Goal: Transaction & Acquisition: Purchase product/service

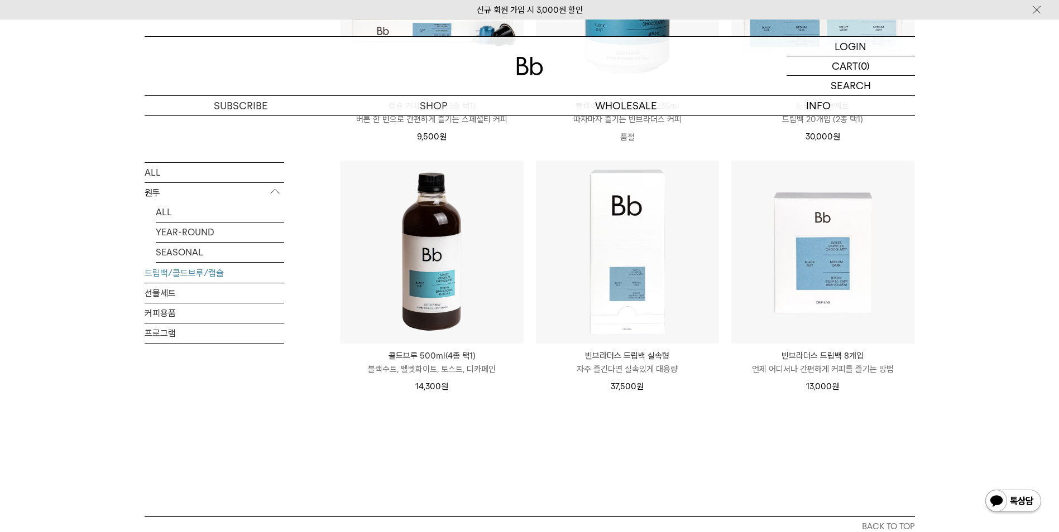
scroll to position [614, 0]
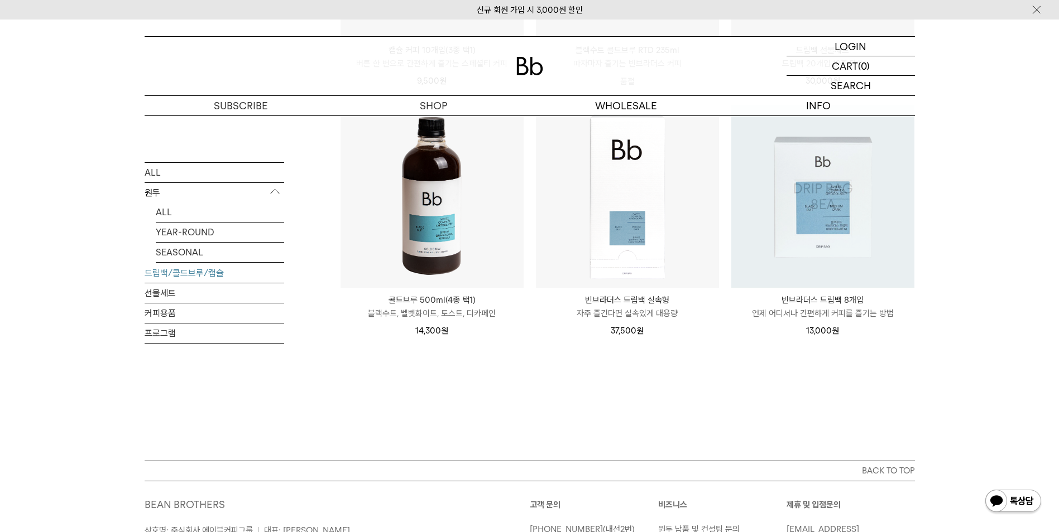
click at [815, 243] on img at bounding box center [822, 196] width 183 height 183
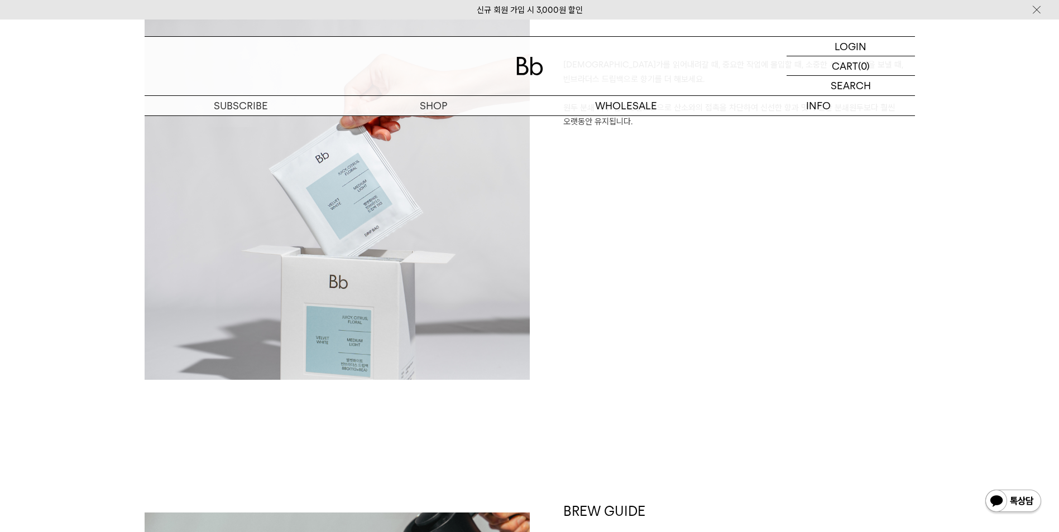
scroll to position [837, 0]
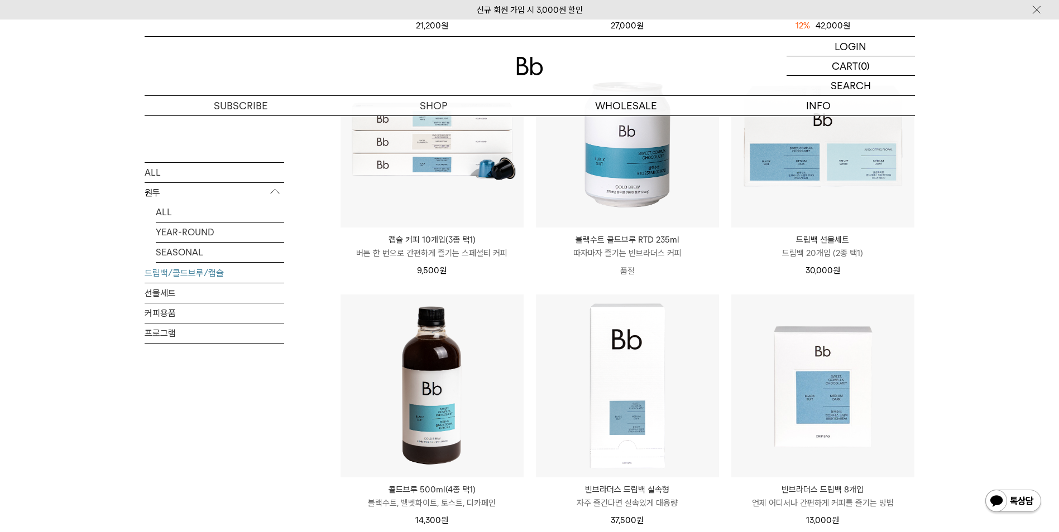
scroll to position [420, 0]
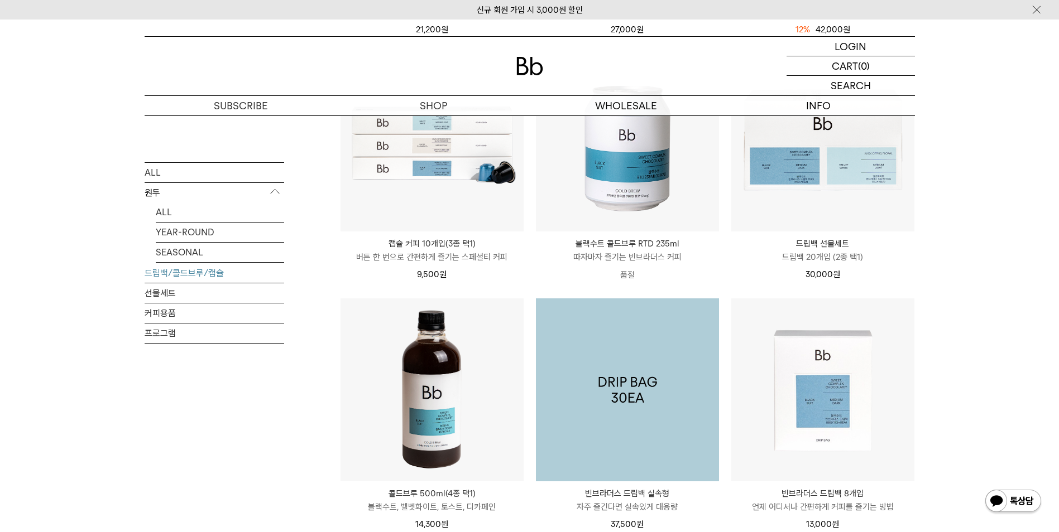
click at [631, 376] on img at bounding box center [627, 390] width 183 height 183
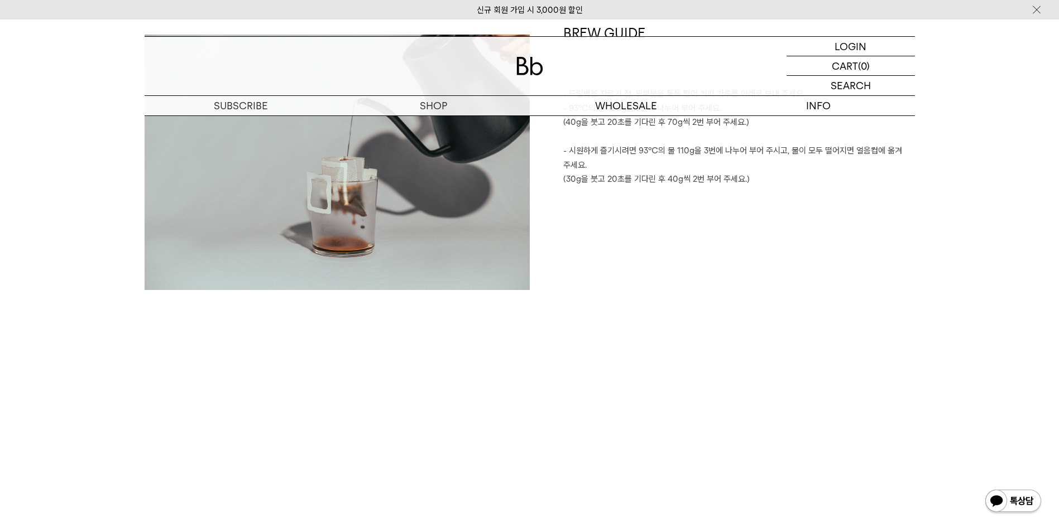
scroll to position [1395, 0]
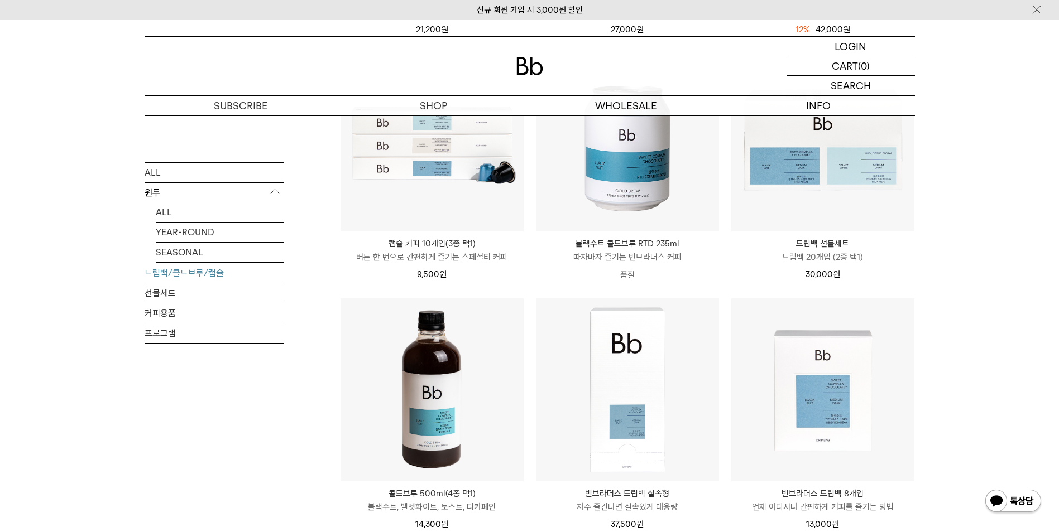
scroll to position [309, 0]
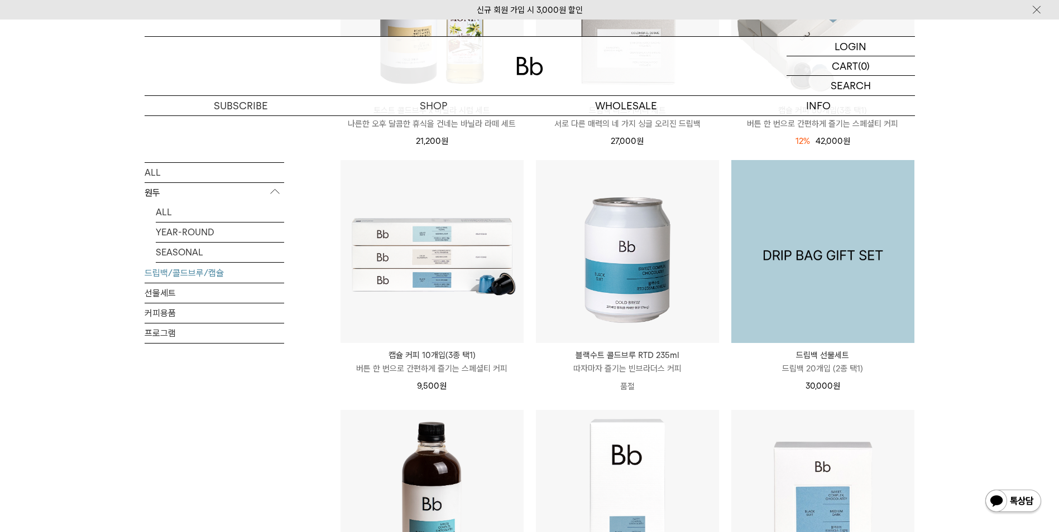
click at [887, 284] on img at bounding box center [822, 251] width 183 height 183
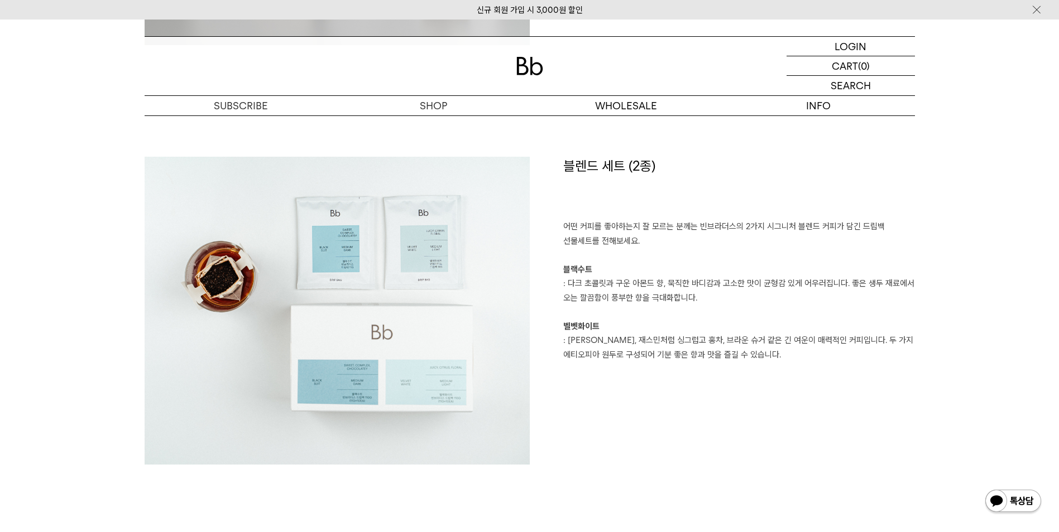
scroll to position [1395, 0]
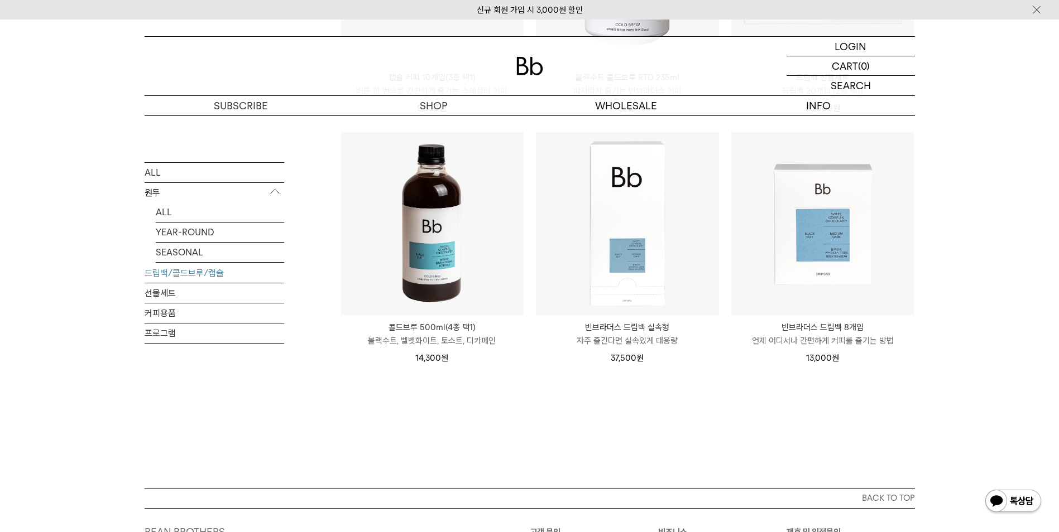
scroll to position [588, 0]
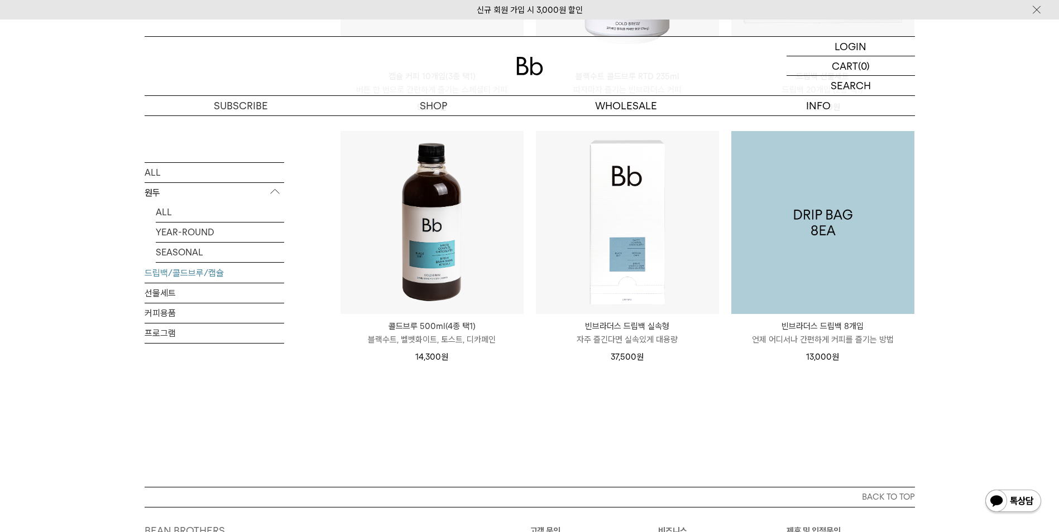
click at [781, 220] on img at bounding box center [822, 222] width 183 height 183
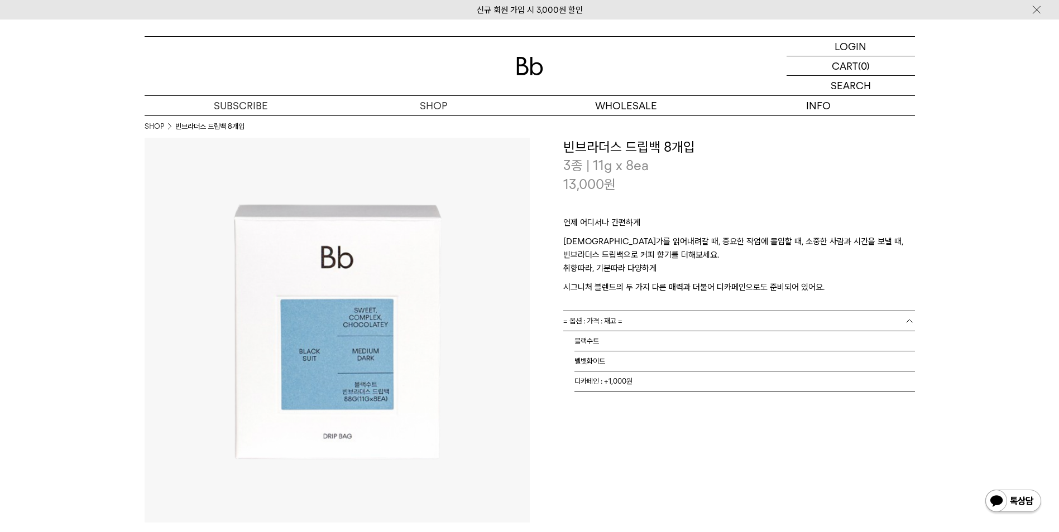
click at [734, 318] on link "= 옵션 : 가격 : 재고 =" at bounding box center [739, 321] width 352 height 20
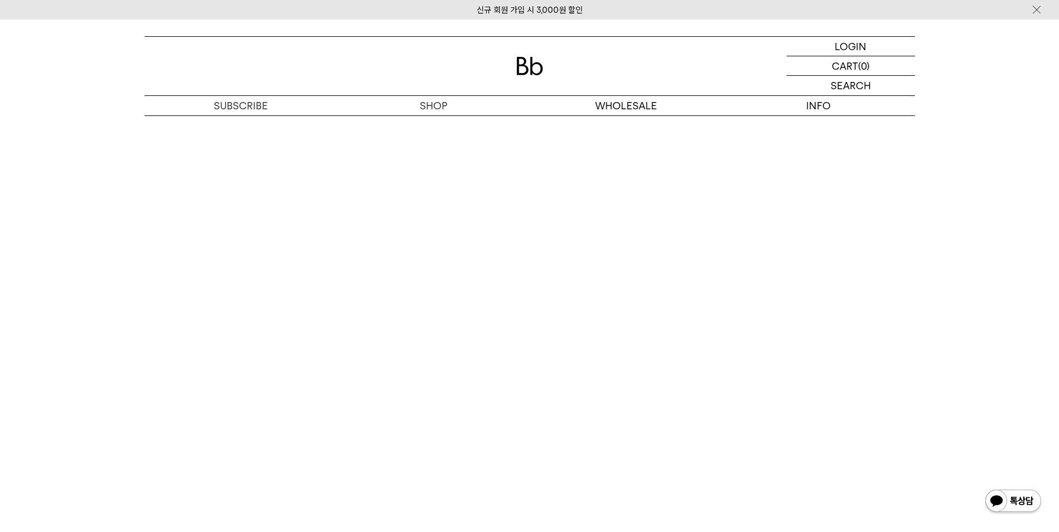
scroll to position [1674, 0]
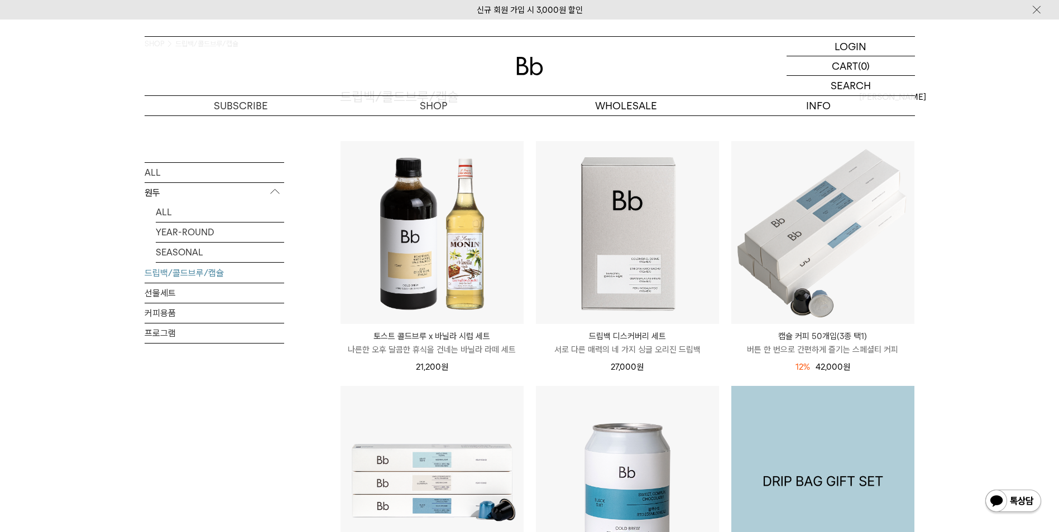
scroll to position [30, 0]
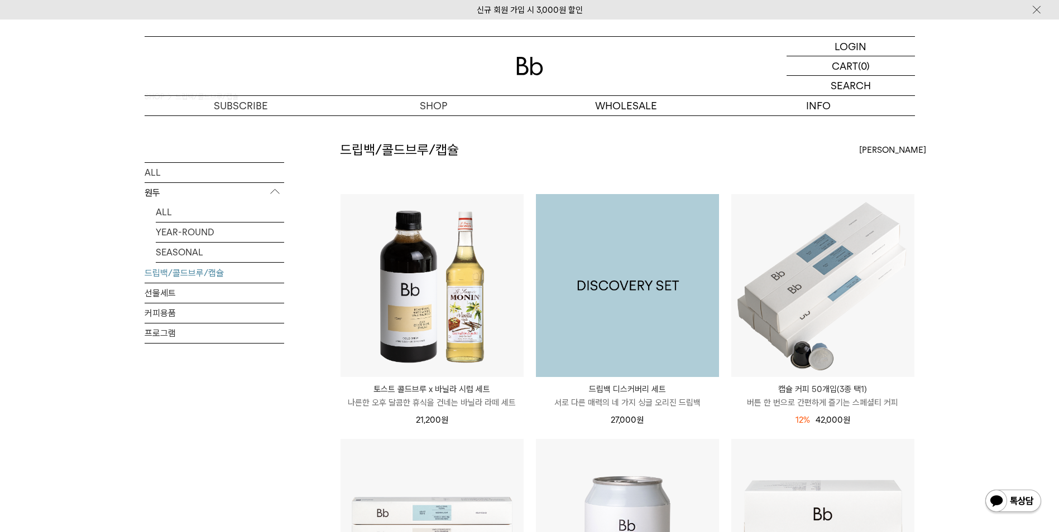
click at [655, 337] on img at bounding box center [627, 285] width 183 height 183
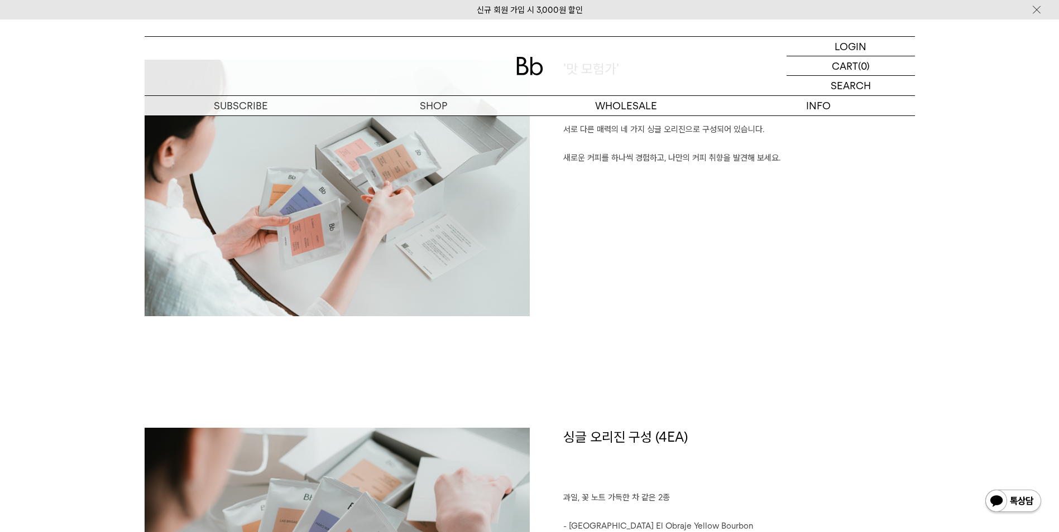
scroll to position [837, 0]
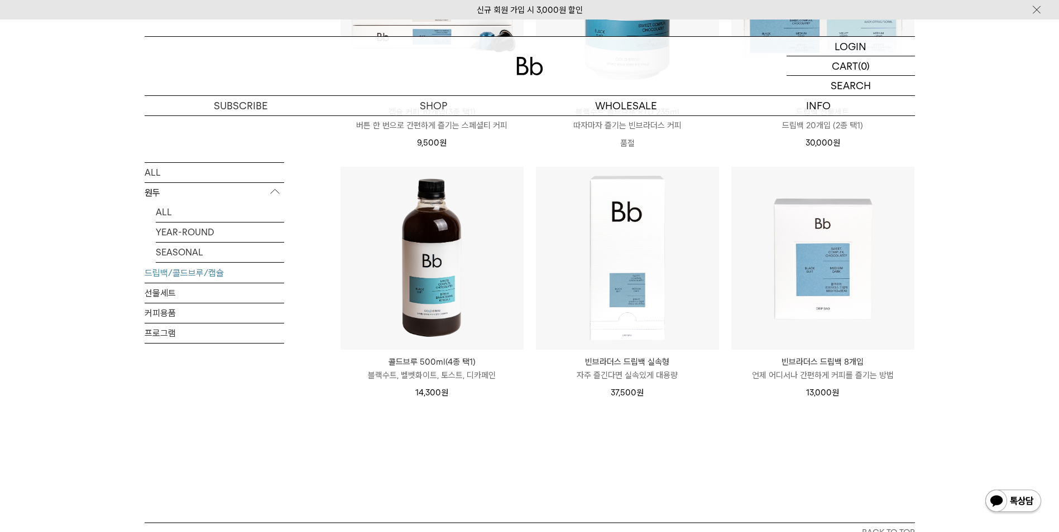
scroll to position [532, 0]
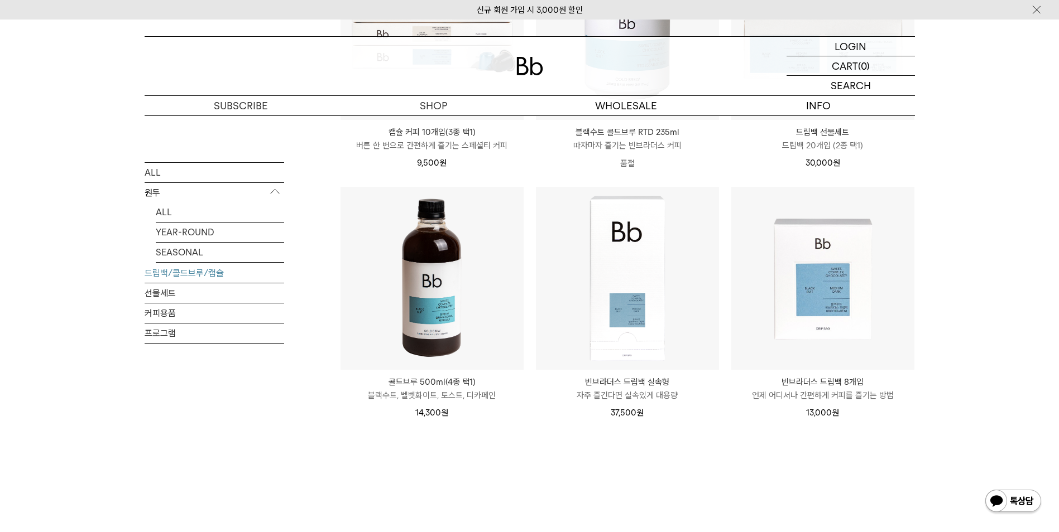
click at [489, 308] on img at bounding box center [431, 278] width 183 height 183
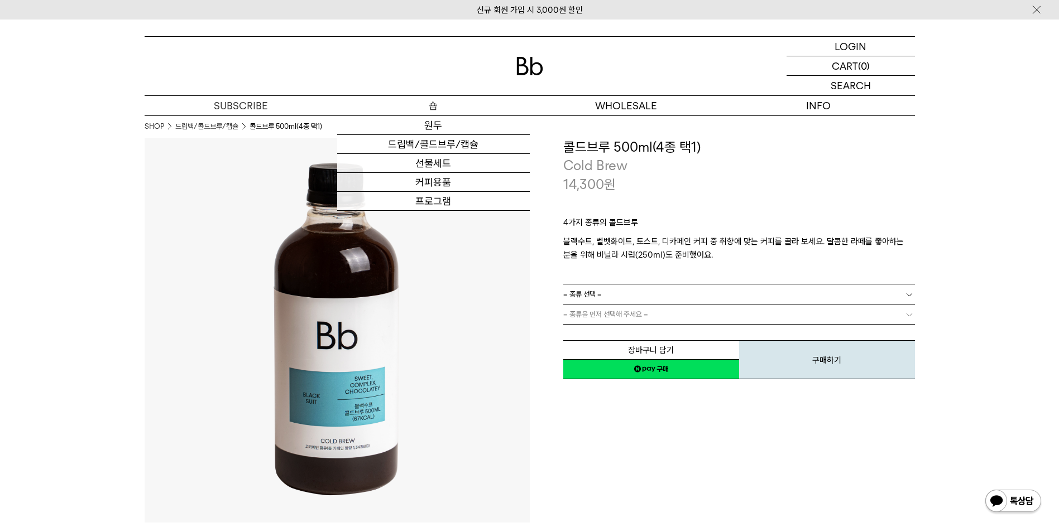
click at [439, 112] on p "숍" at bounding box center [433, 106] width 193 height 20
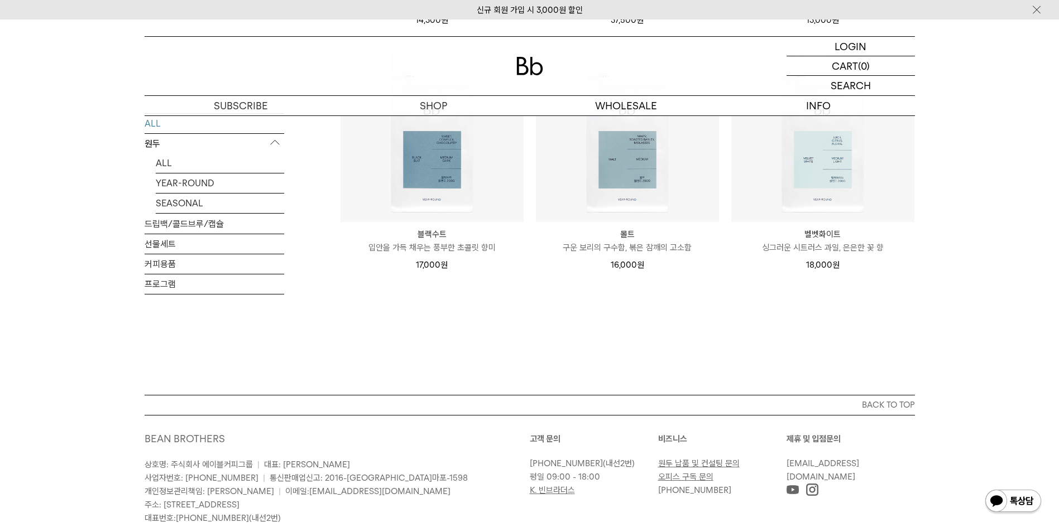
scroll to position [2009, 0]
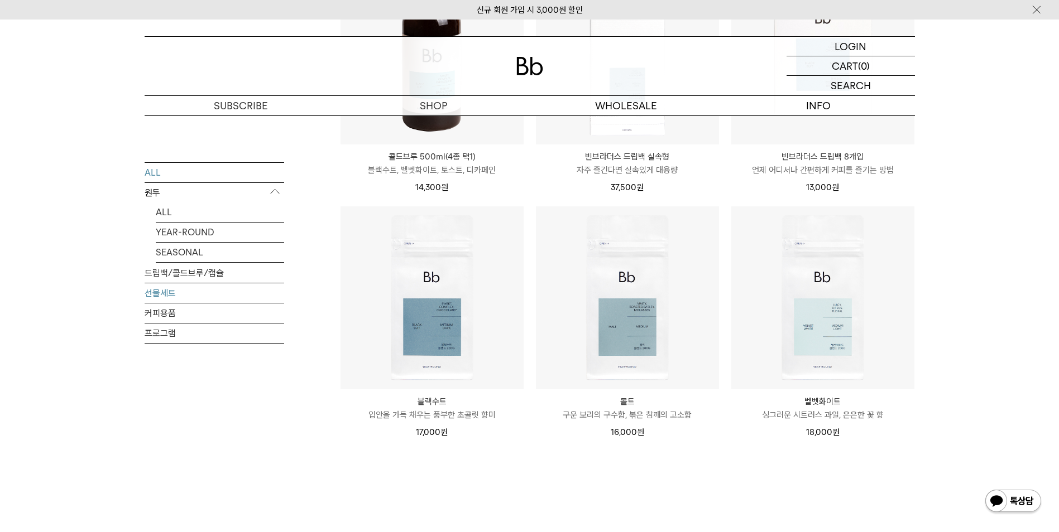
click at [207, 289] on link "선물세트" at bounding box center [215, 293] width 140 height 20
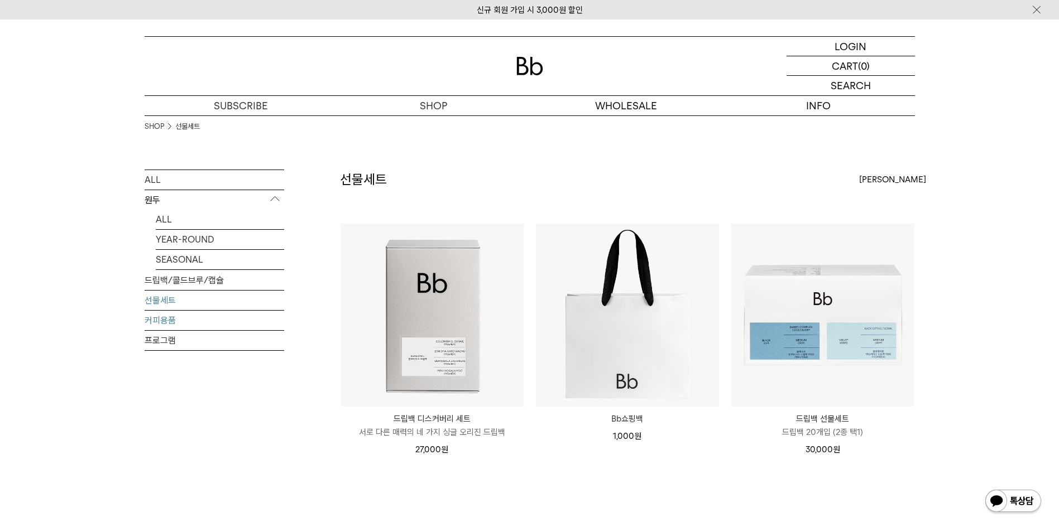
click at [201, 311] on link "커피용품" at bounding box center [215, 321] width 140 height 20
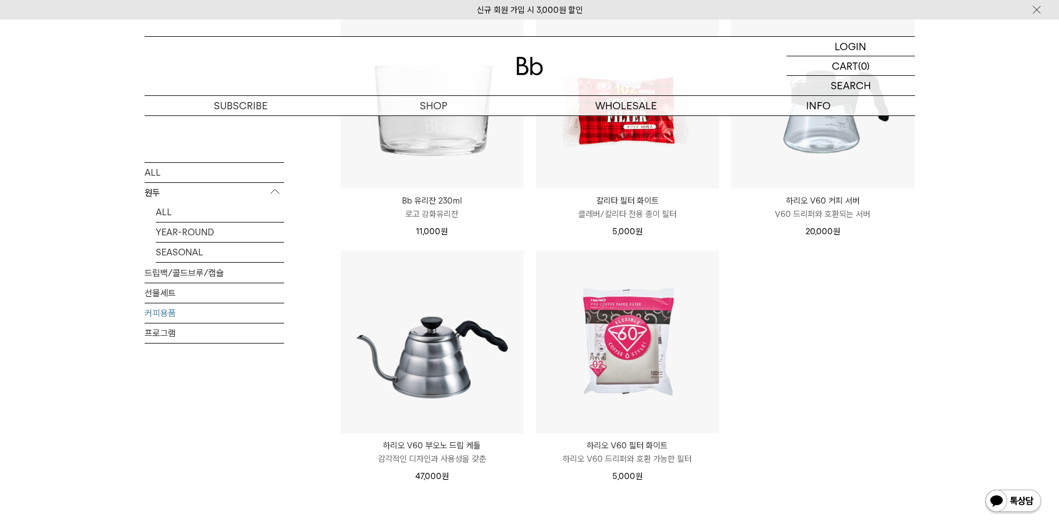
scroll to position [223, 0]
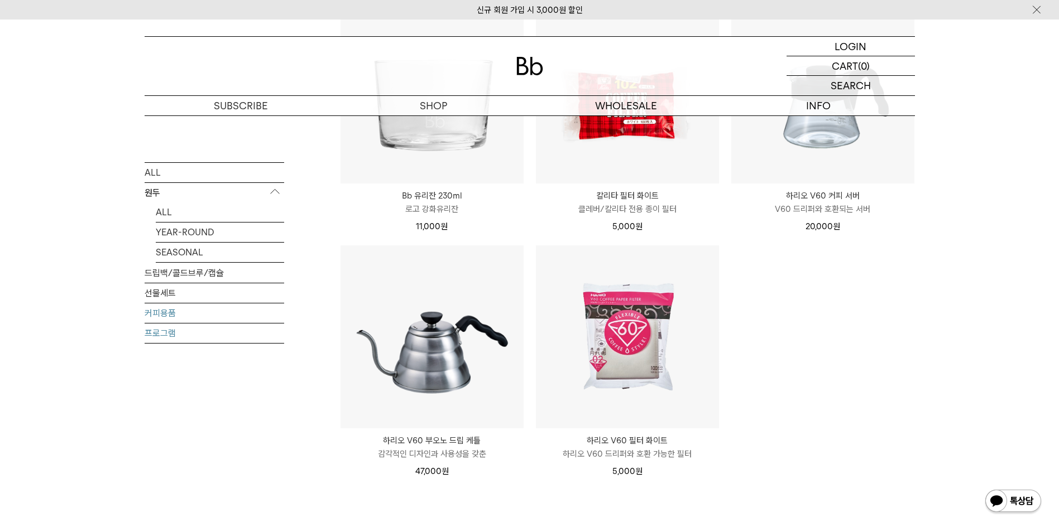
click at [224, 326] on link "프로그램" at bounding box center [215, 333] width 140 height 20
